Goal: Task Accomplishment & Management: Use online tool/utility

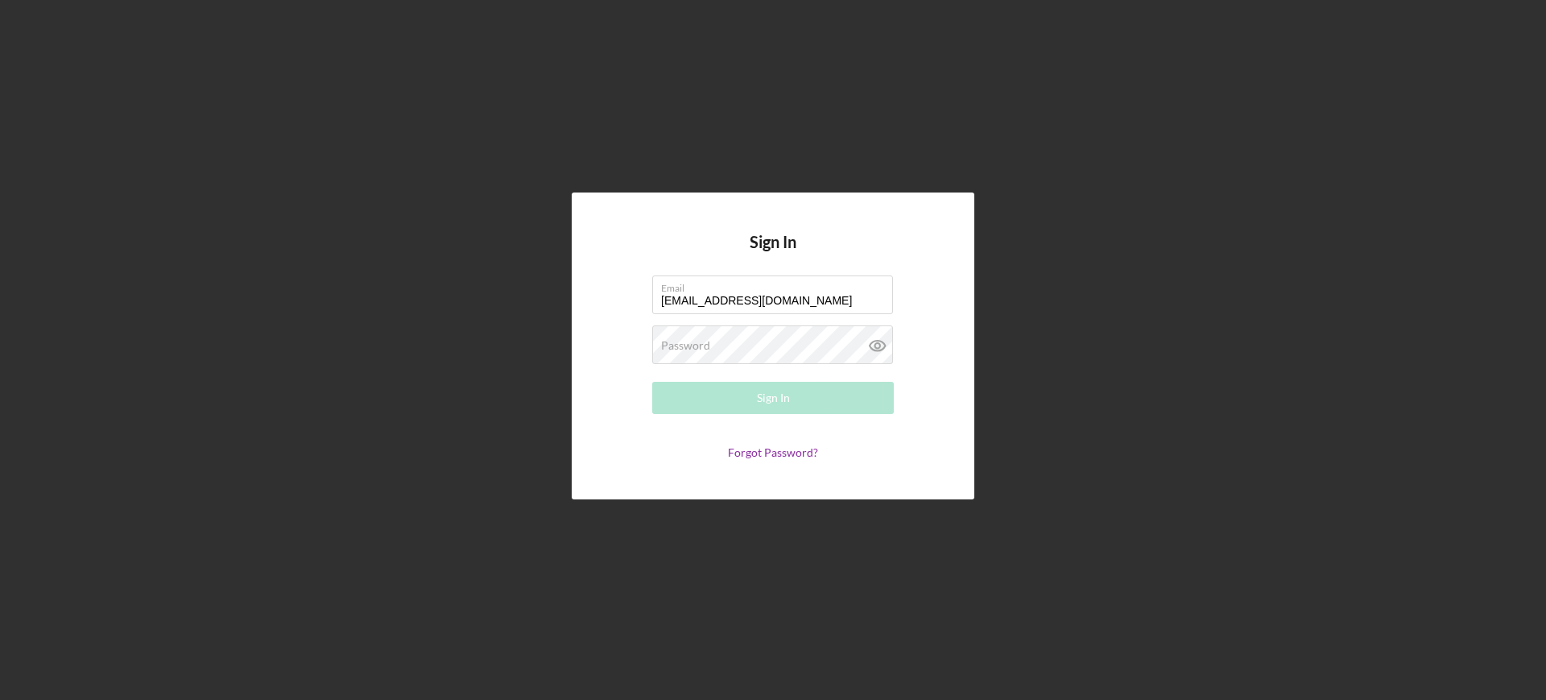
type input "[EMAIL_ADDRESS][DOMAIN_NAME]"
click at [652, 382] on button "Sign In" at bounding box center [773, 398] width 242 height 32
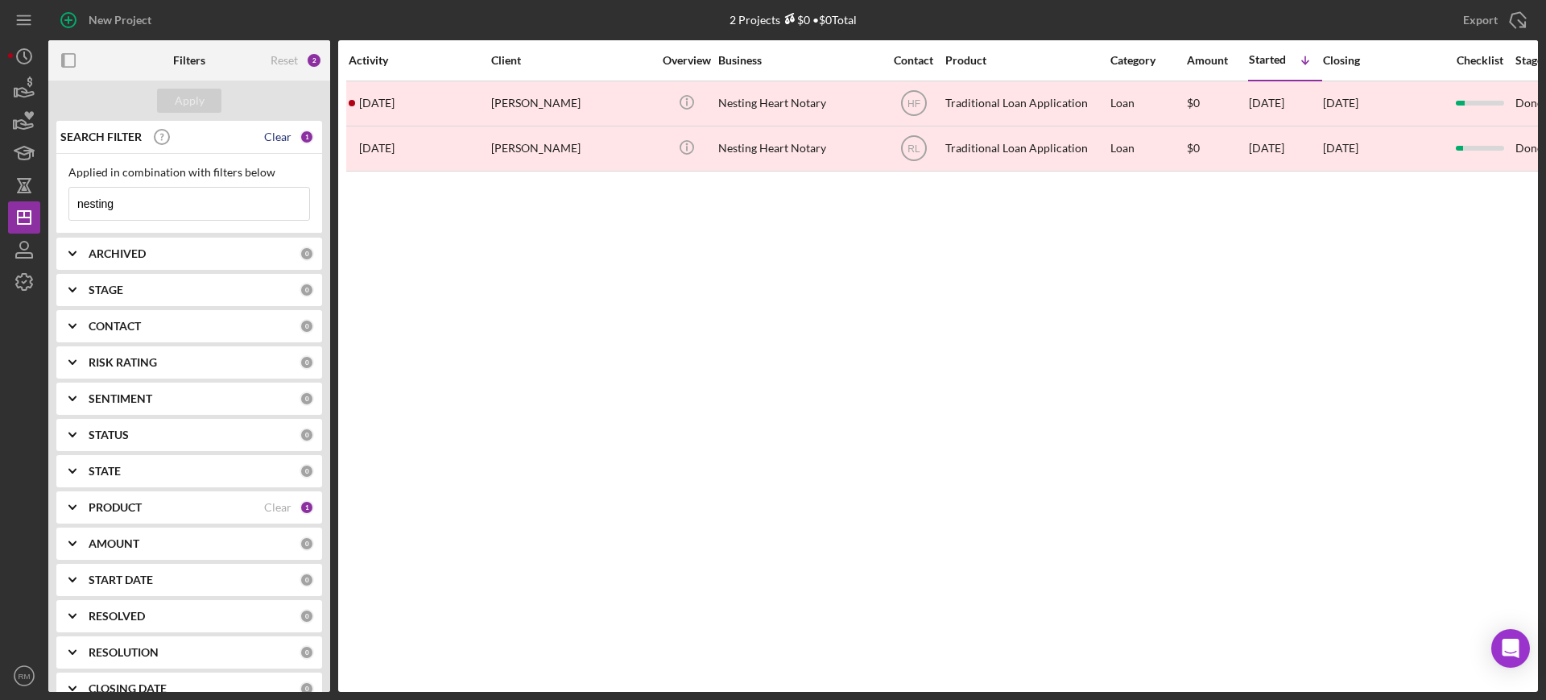
click at [264, 137] on div "Clear" at bounding box center [277, 136] width 27 height 13
click at [114, 247] on b "ARCHIVED" at bounding box center [117, 253] width 57 height 13
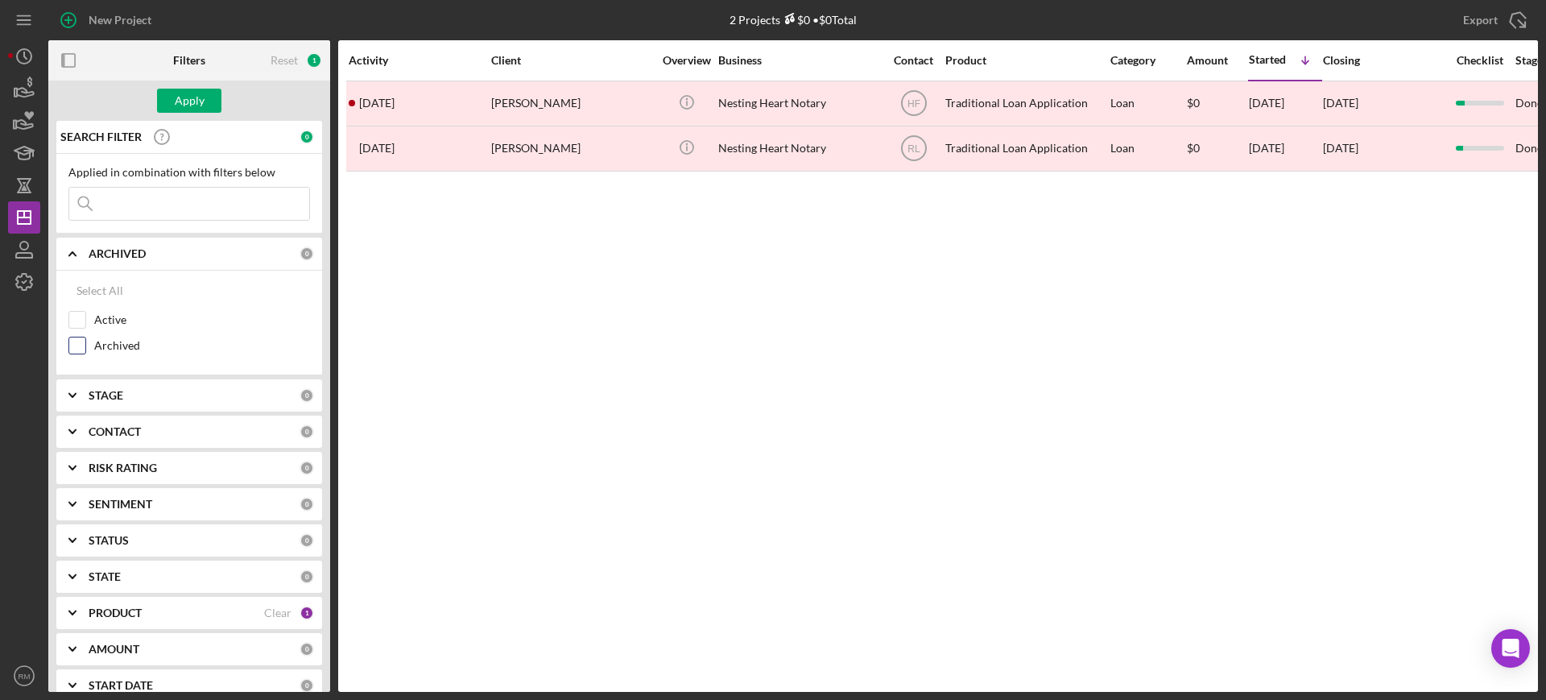
click at [101, 346] on label "Archived" at bounding box center [202, 345] width 216 height 16
click at [85, 346] on input "Archived" at bounding box center [77, 345] width 16 height 16
checkbox input "true"
click at [114, 317] on label "Active" at bounding box center [202, 320] width 216 height 16
click at [85, 317] on input "Active" at bounding box center [77, 320] width 16 height 16
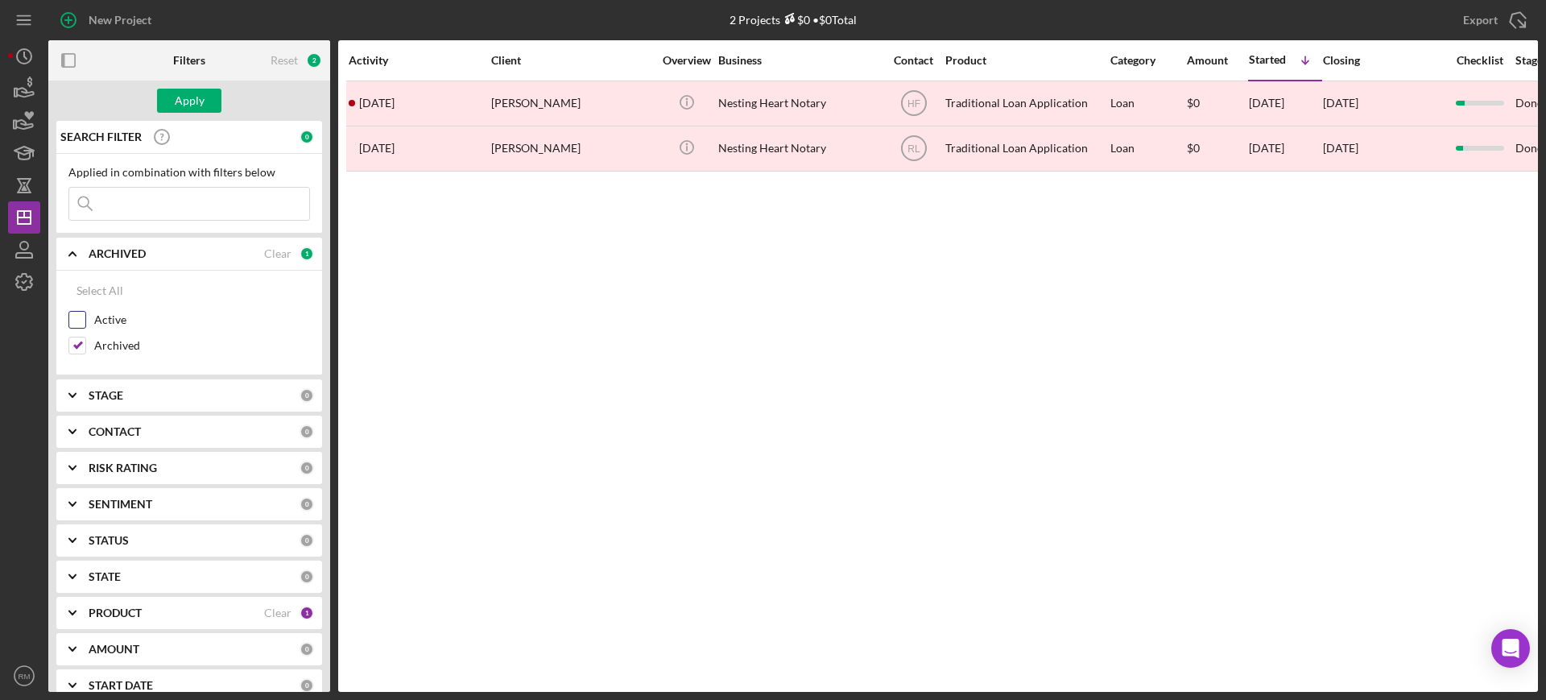
checkbox input "true"
click at [113, 350] on label "Archived" at bounding box center [202, 345] width 216 height 16
click at [85, 350] on input "Archived" at bounding box center [77, 345] width 16 height 16
checkbox input "false"
click at [110, 395] on b "STAGE" at bounding box center [106, 395] width 35 height 13
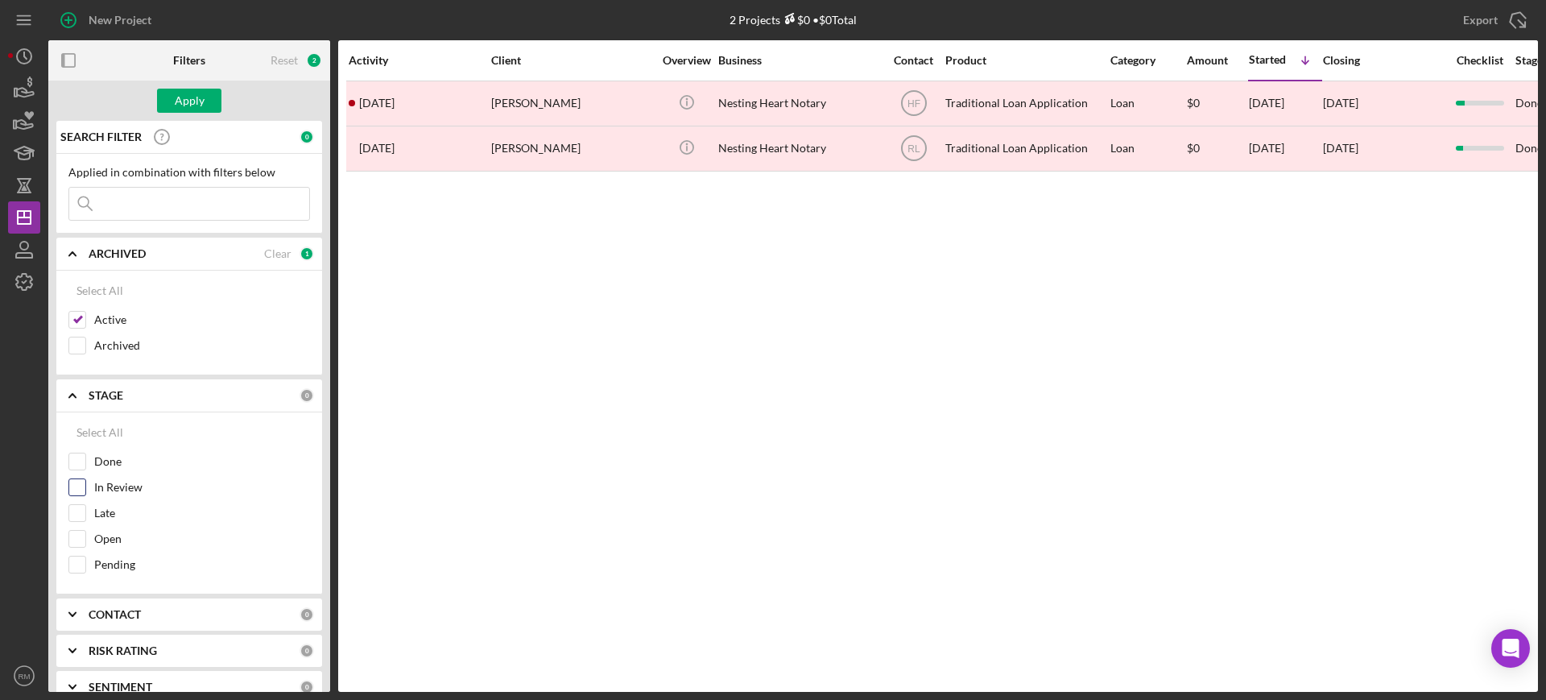
click at [101, 494] on label "In Review" at bounding box center [202, 487] width 216 height 16
click at [85, 494] on input "In Review" at bounding box center [77, 487] width 16 height 16
checkbox input "true"
click at [101, 547] on div "Open" at bounding box center [189, 543] width 242 height 26
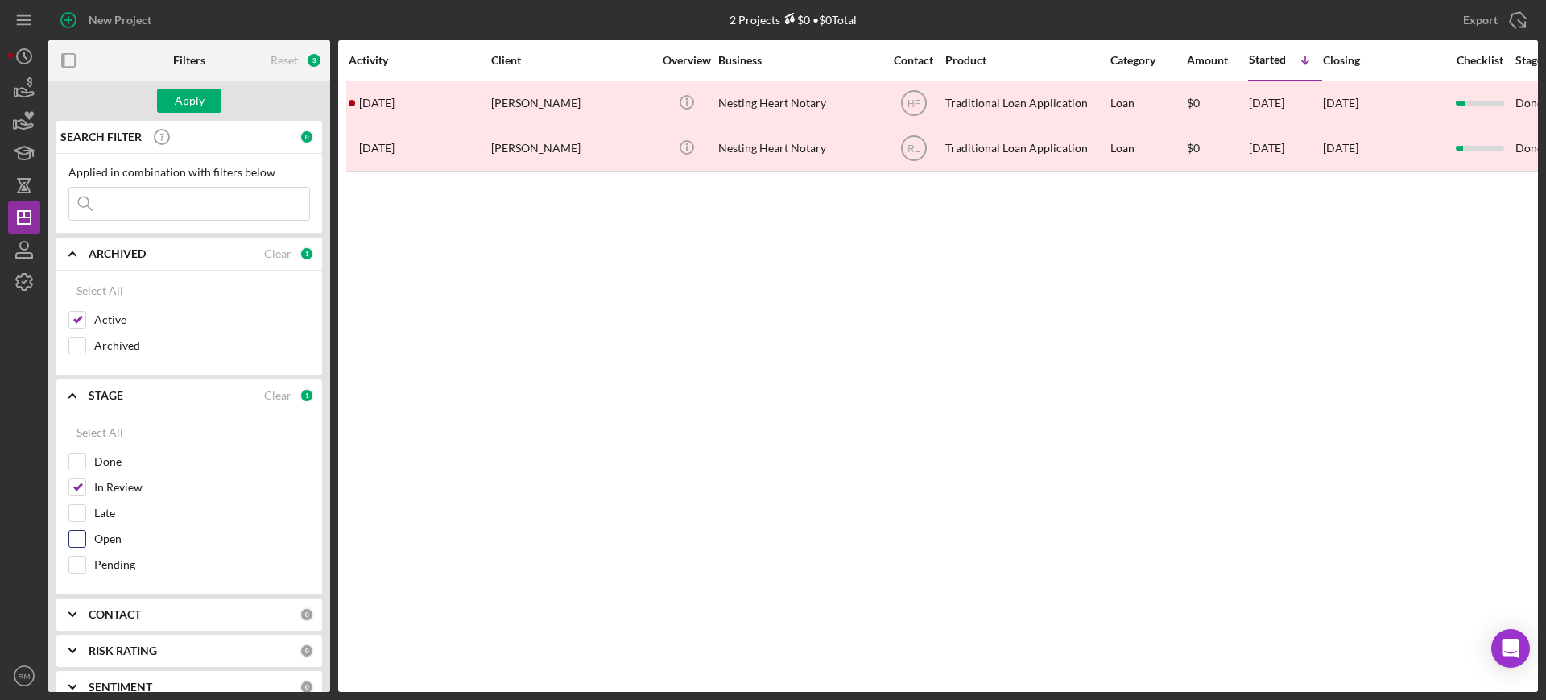
click at [74, 536] on input "Open" at bounding box center [77, 539] width 16 height 16
checkbox input "true"
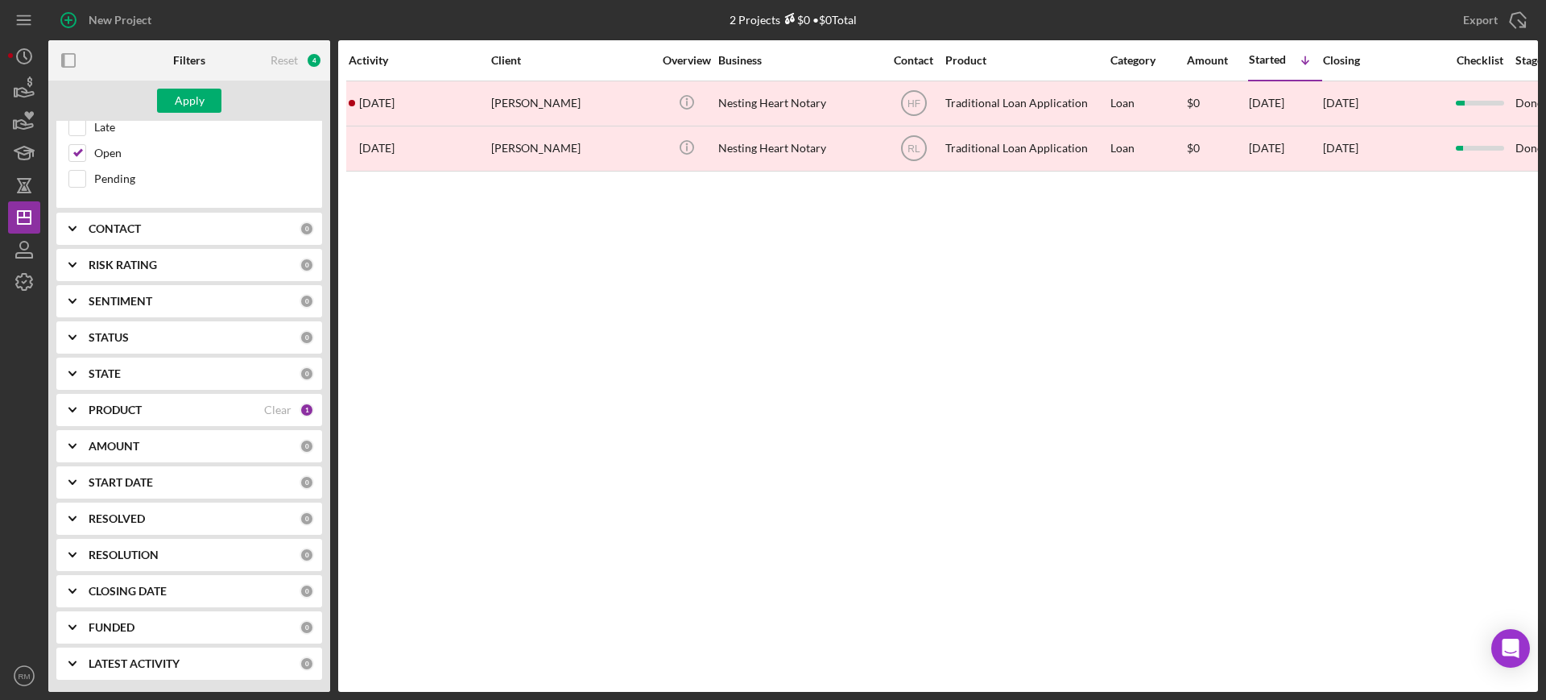
click at [123, 551] on b "RESOLUTION" at bounding box center [124, 555] width 70 height 13
click at [75, 618] on input "None" at bounding box center [77, 621] width 16 height 16
checkbox input "true"
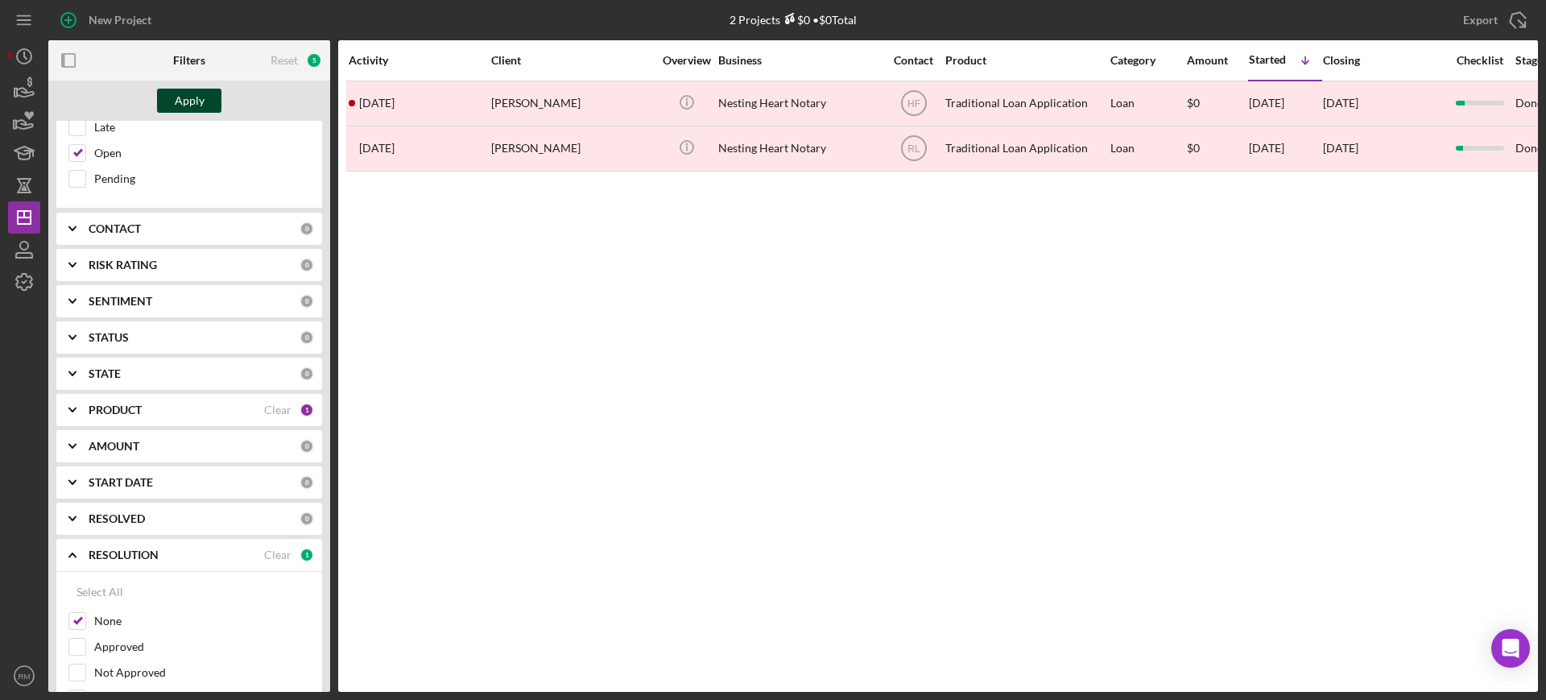
click at [201, 87] on div "Apply" at bounding box center [189, 101] width 282 height 40
click at [200, 89] on div "Apply" at bounding box center [190, 101] width 30 height 24
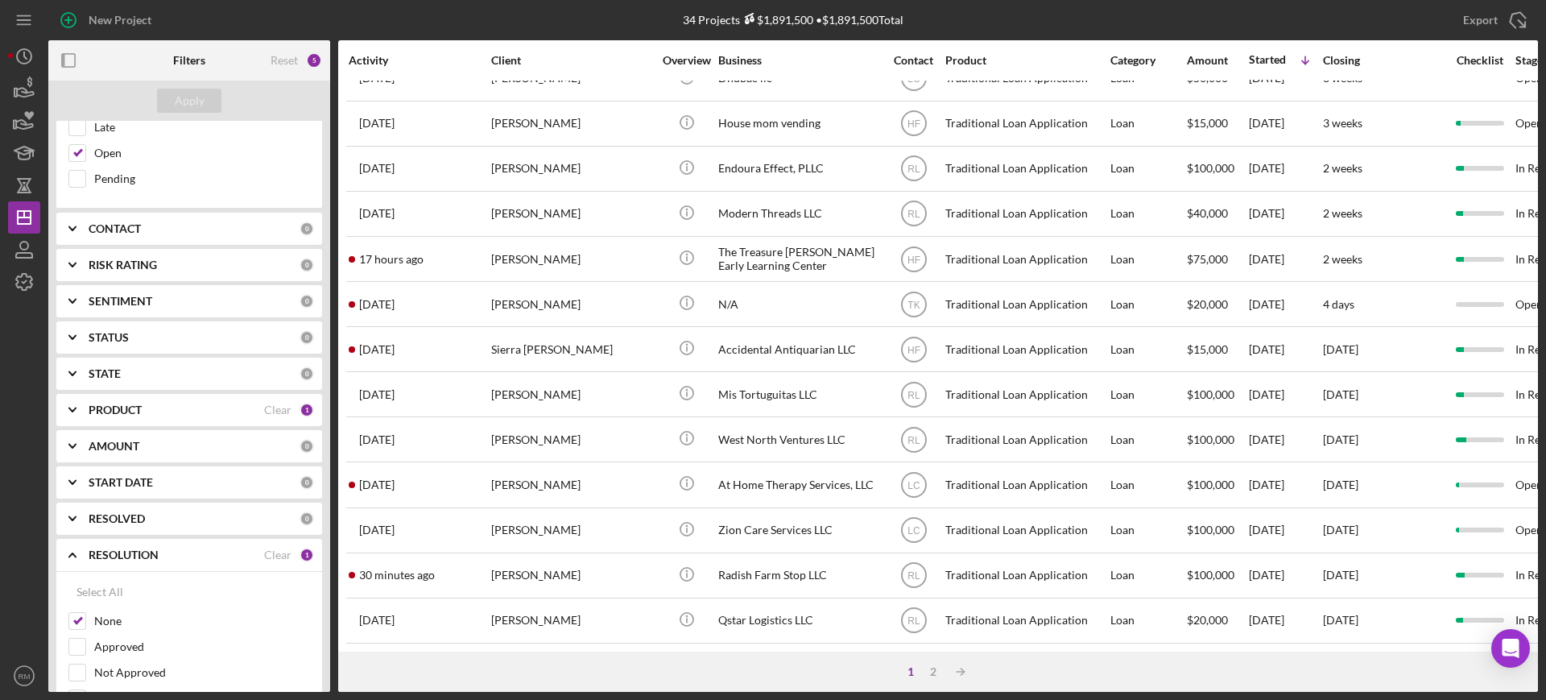
scroll to position [582, 0]
click at [930, 669] on div "2" at bounding box center [933, 671] width 23 height 13
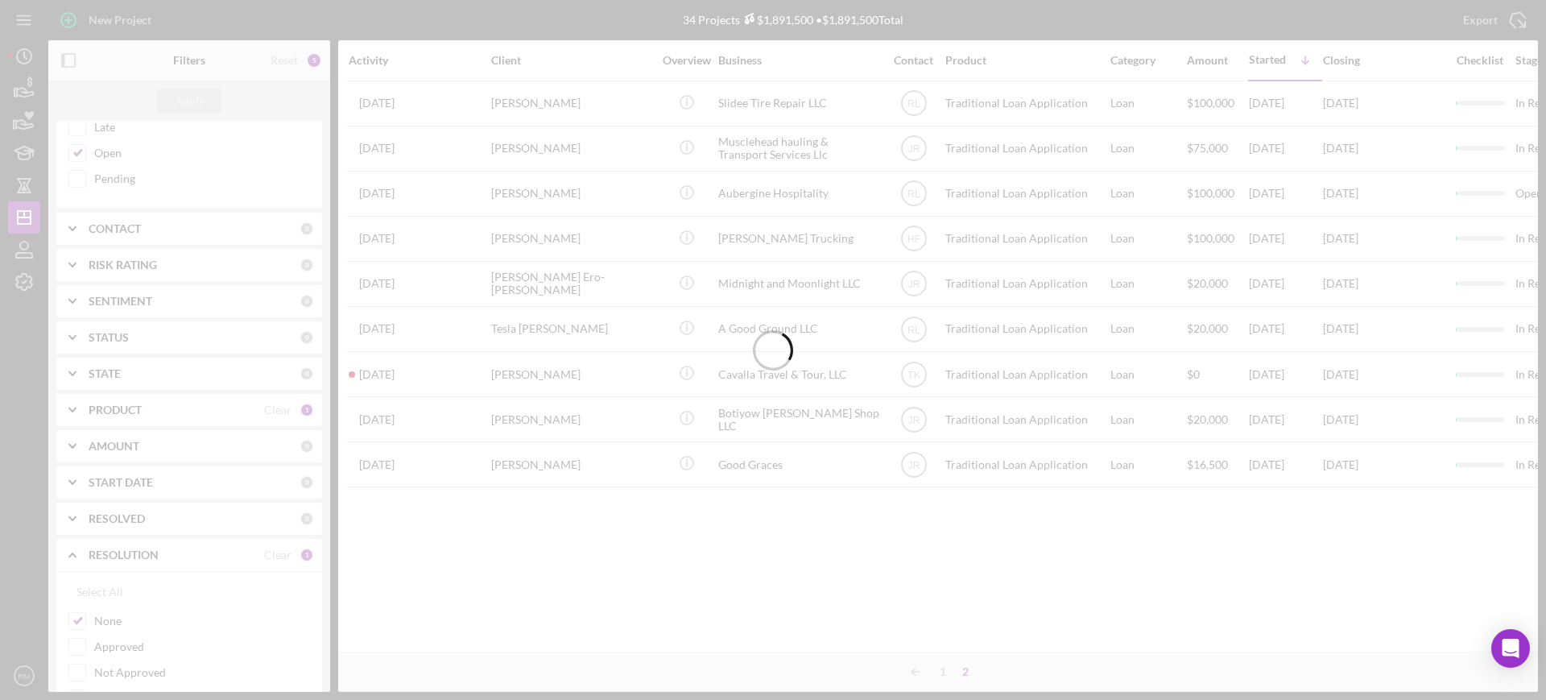
scroll to position [0, 0]
